Goal: Book appointment/travel/reservation

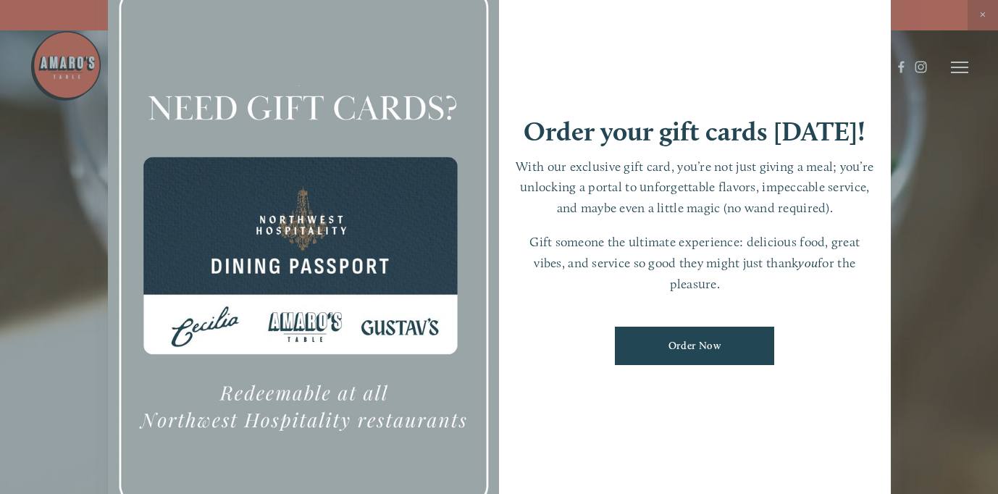
click at [979, 15] on div at bounding box center [499, 247] width 998 height 494
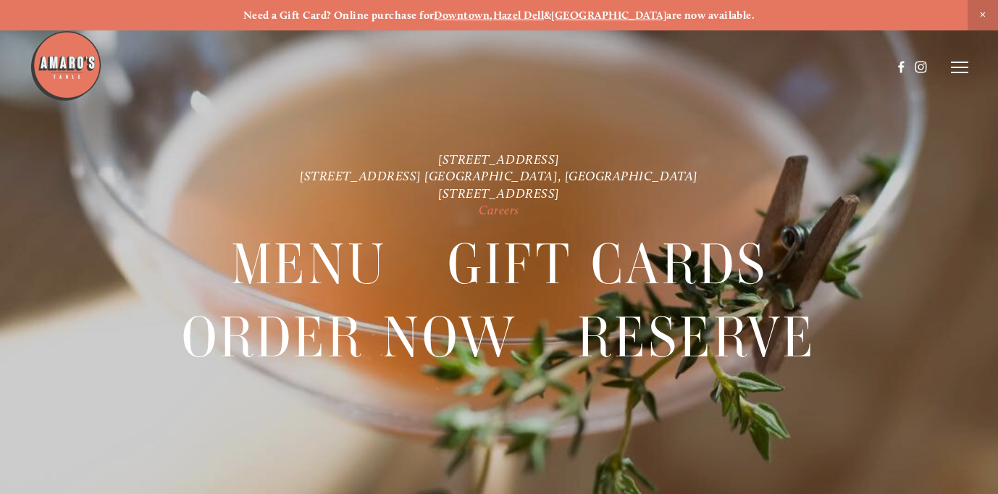
click at [500, 213] on link "Careers" at bounding box center [498, 209] width 41 height 15
click at [959, 69] on icon at bounding box center [958, 67] width 17 height 13
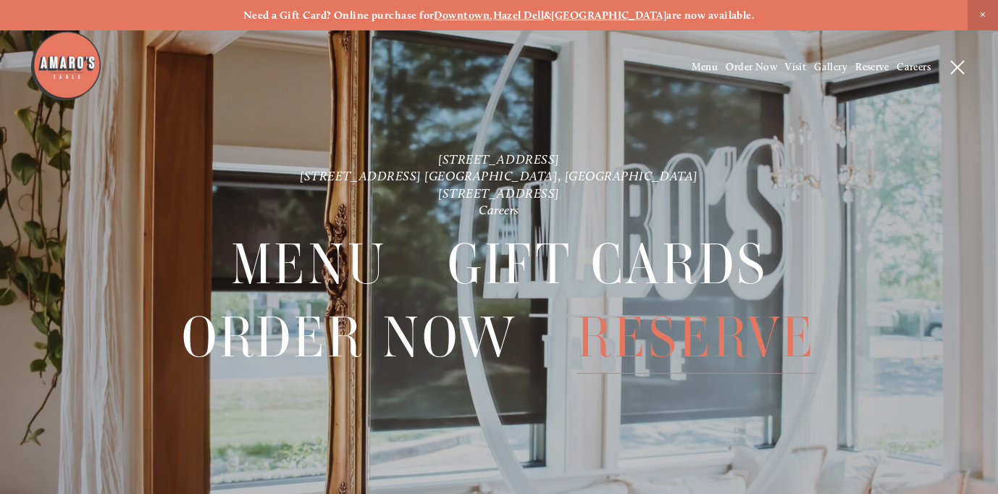
click at [730, 342] on span "Reserve" at bounding box center [696, 337] width 239 height 72
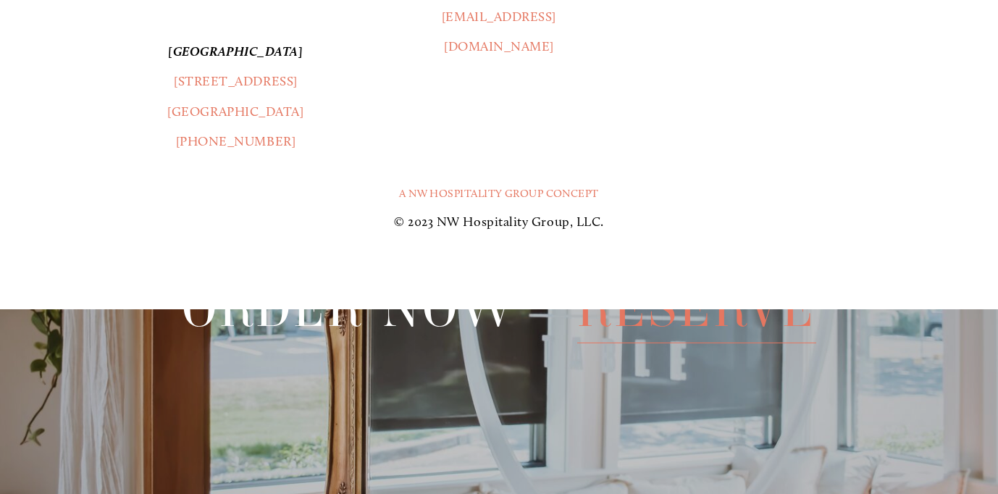
scroll to position [1997, 0]
